Goal: Use online tool/utility: Use online tool/utility

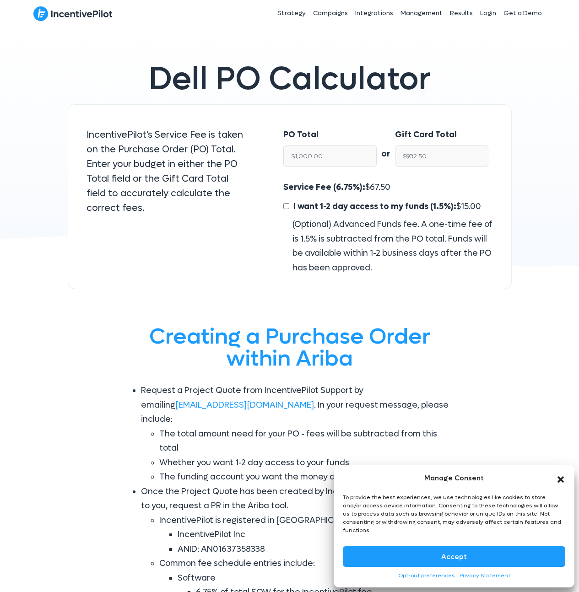
click at [470, 550] on button "Accept" at bounding box center [454, 557] width 222 height 21
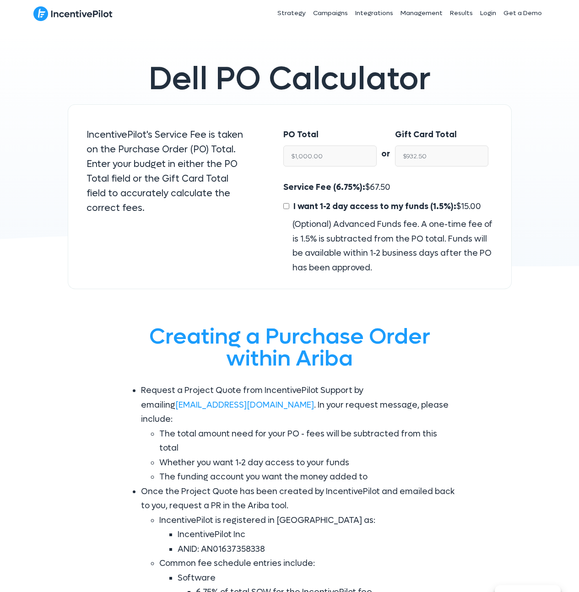
click at [272, 230] on div "PO Total $1,000.00 or Gift Card Total $932.50 Service Fee (6.75%): $ 67.50 I wa…" at bounding box center [388, 196] width 246 height 185
click at [331, 154] on input "$1,000.00" at bounding box center [329, 156] width 93 height 21
type input "$21"
type input "$19.58"
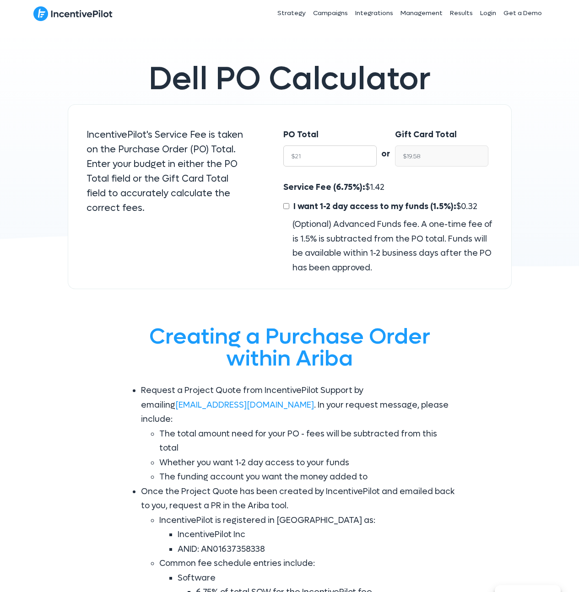
type input "$2"
type input "$1.86"
type input "$"
type input "$NaN"
type input "3"
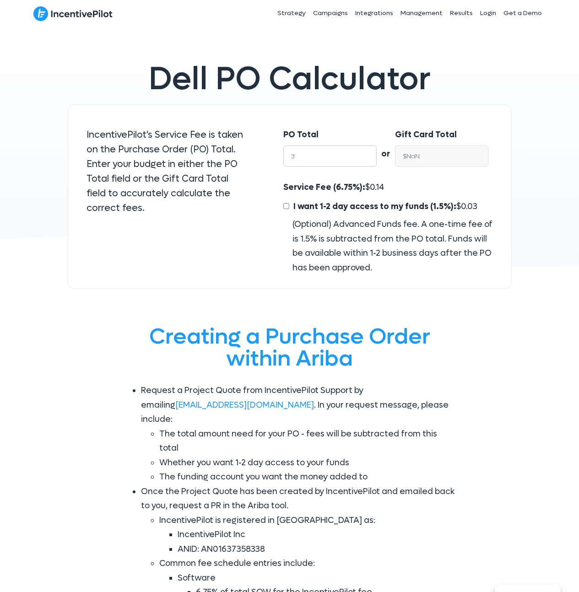
type input "$2.80"
type input "31"
type input "$28.91"
type input "3"
type input "$2.80"
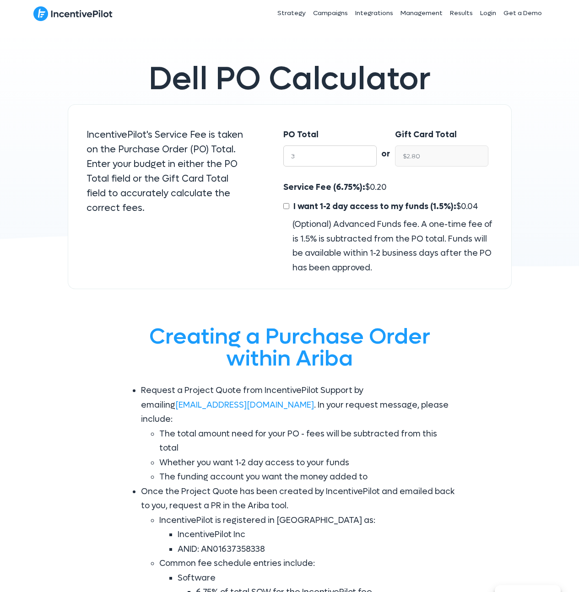
type input "31"
type input "$28.91"
type input "3125"
type input "$2,914.06"
type input "31250"
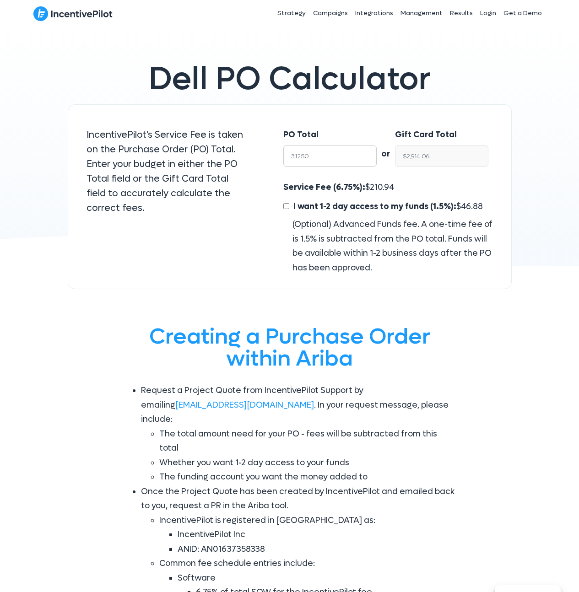
type input "$29,140.62"
click at [388, 187] on span "2,109.38" at bounding box center [385, 187] width 31 height 11
copy span "2,109.38"
click at [434, 157] on input "$29,140.62" at bounding box center [441, 156] width 93 height 21
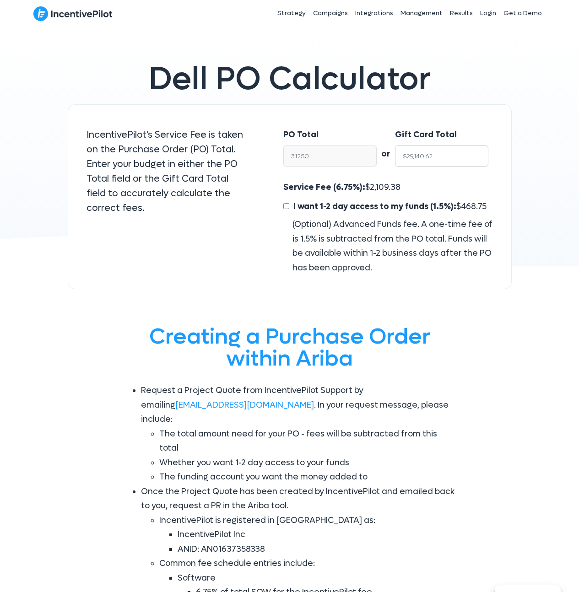
click at [434, 157] on input "$29,140.62" at bounding box center [441, 156] width 93 height 21
type input "$31,249.99"
click at [510, 143] on div "PO Total $31,249.99 or Gift Card Total $29,140.62 Service Fee (6.75%): $ 2,109.…" at bounding box center [388, 196] width 246 height 185
click at [345, 155] on input "$31,249.99" at bounding box center [329, 156] width 93 height 21
click at [439, 179] on div "Gift Card Total $29,140.62" at bounding box center [446, 150] width 103 height 62
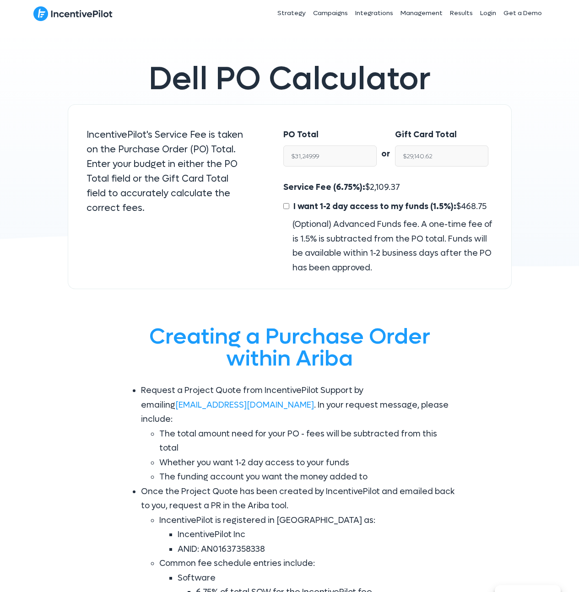
click at [380, 189] on span "2,109.37" at bounding box center [385, 187] width 30 height 11
copy span "2,109.37"
click at [450, 153] on input "$29,140.62" at bounding box center [441, 156] width 93 height 21
click at [450, 152] on input "$29,140.62" at bounding box center [441, 156] width 93 height 21
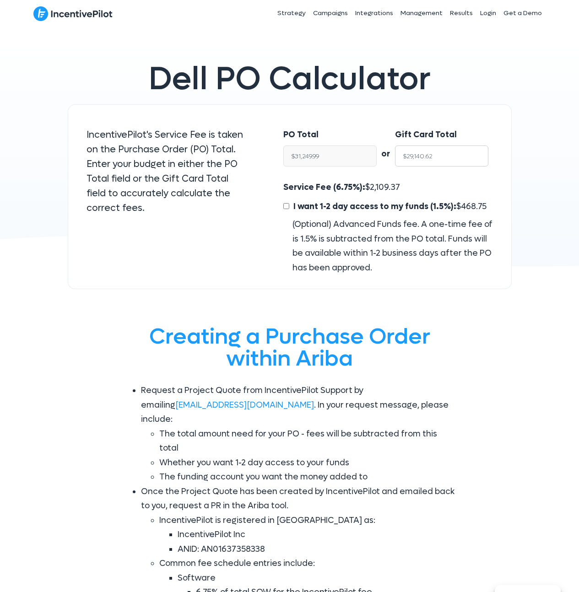
click at [436, 158] on input "$29,140.62" at bounding box center [441, 156] width 93 height 21
type input "$29,140.6"
type input "$31,249.97"
type input "$29,140.63"
type input "$31,250.01"
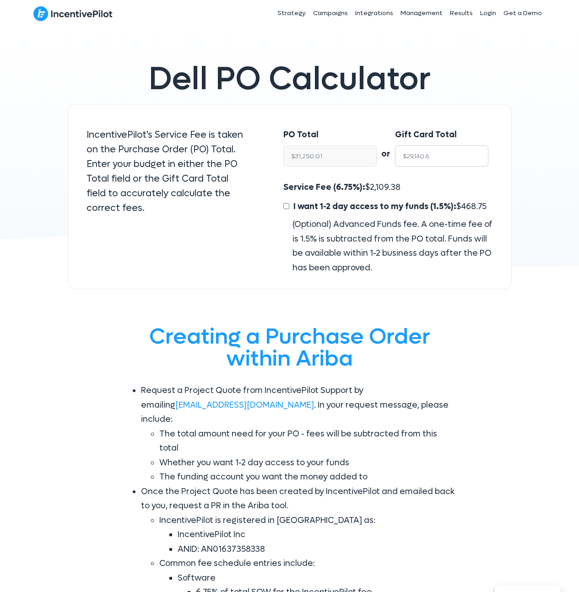
type input "$29,140.62"
type input "$31,249.99"
type input "$29,140.6"
type input "$31,249.97"
type input "$29,140.63"
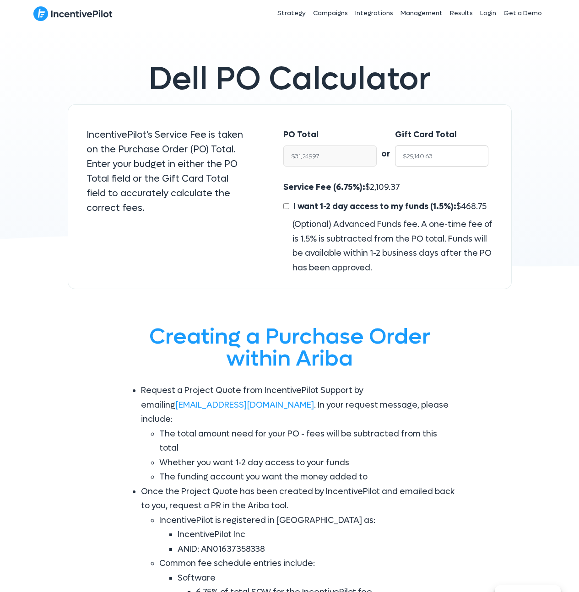
type input "$31,250.01"
drag, startPoint x: 348, startPoint y: 156, endPoint x: 273, endPoint y: 156, distance: 74.6
click at [273, 156] on div "PO Total $31,250.01 or Gift Card Total $29,140.63 Service Fee (6.75%): $ 2,109.…" at bounding box center [388, 196] width 246 height 185
click at [445, 157] on input "$29,140.63" at bounding box center [441, 156] width 93 height 21
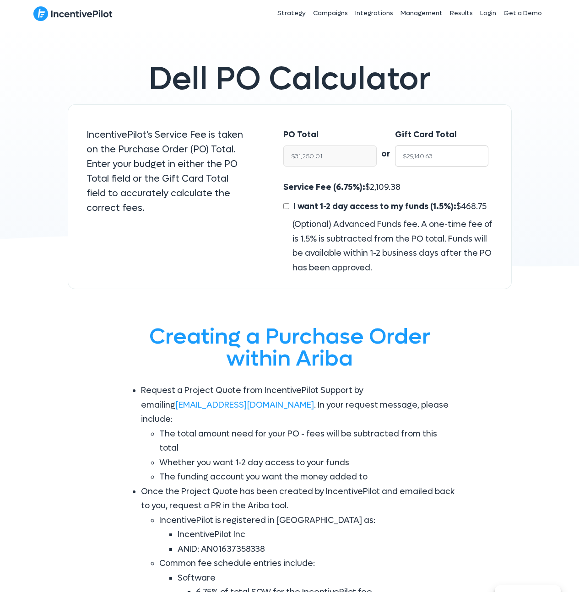
click at [441, 157] on input "$29,140.63" at bounding box center [441, 156] width 93 height 21
type input "$29,140.6"
type input "$31,249.97"
type input "$29,140.62"
type input "$31,249.99"
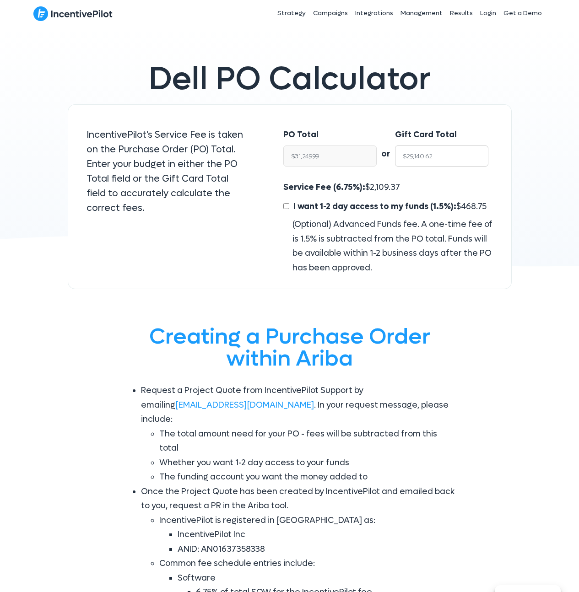
click at [441, 157] on input "$29,140.62" at bounding box center [441, 156] width 93 height 21
click at [424, 149] on input "$29,140.62" at bounding box center [441, 156] width 93 height 21
click at [422, 159] on input "$29,140.62" at bounding box center [441, 156] width 93 height 21
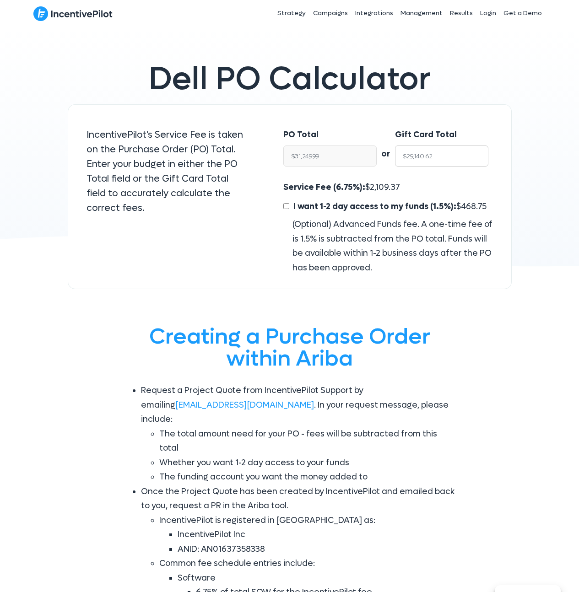
type input "$29,140.62"
click at [379, 187] on span "2,109.37" at bounding box center [385, 187] width 30 height 11
copy span "2,109.37"
drag, startPoint x: 426, startPoint y: 158, endPoint x: 385, endPoint y: 157, distance: 41.7
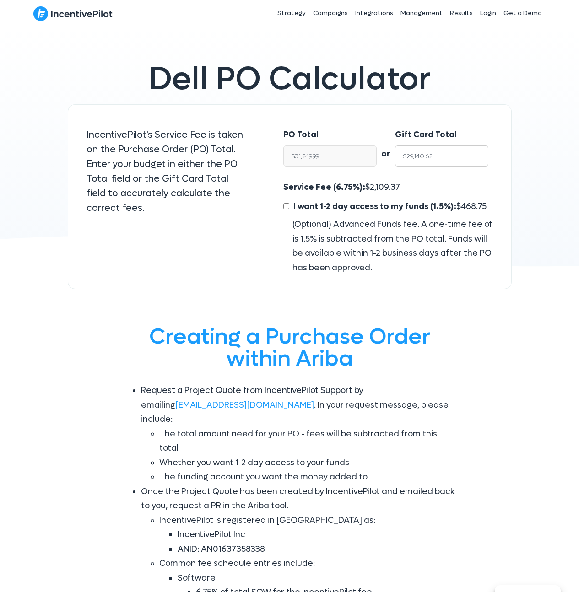
click at [385, 157] on div "PO Total $31,249.99 or Gift Card Total $29,140.62" at bounding box center [388, 150] width 228 height 62
